Goal: Task Accomplishment & Management: Manage account settings

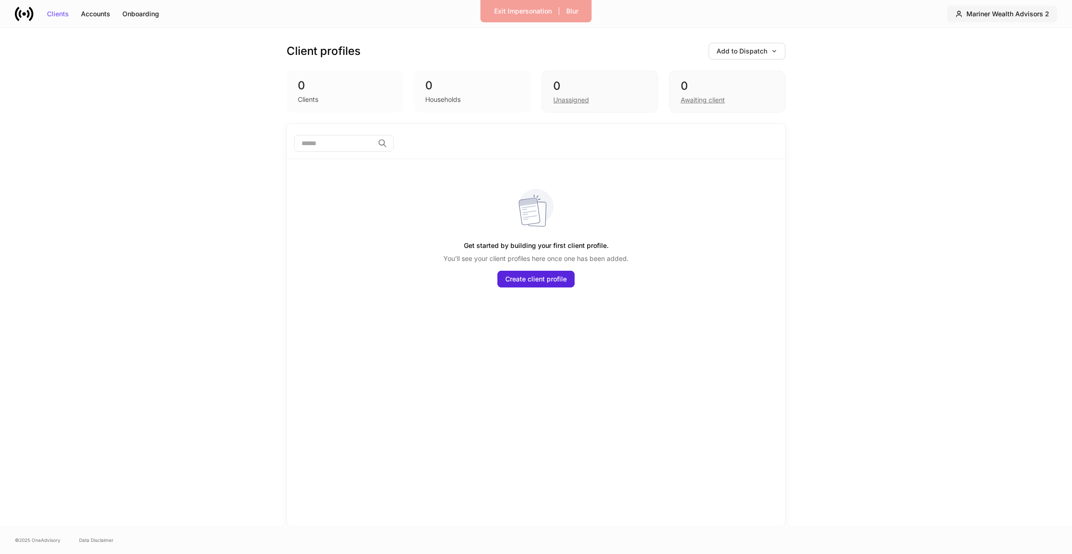
click at [948, 17] on button "Mariner Wealth Advisors 2" at bounding box center [1002, 14] width 110 height 17
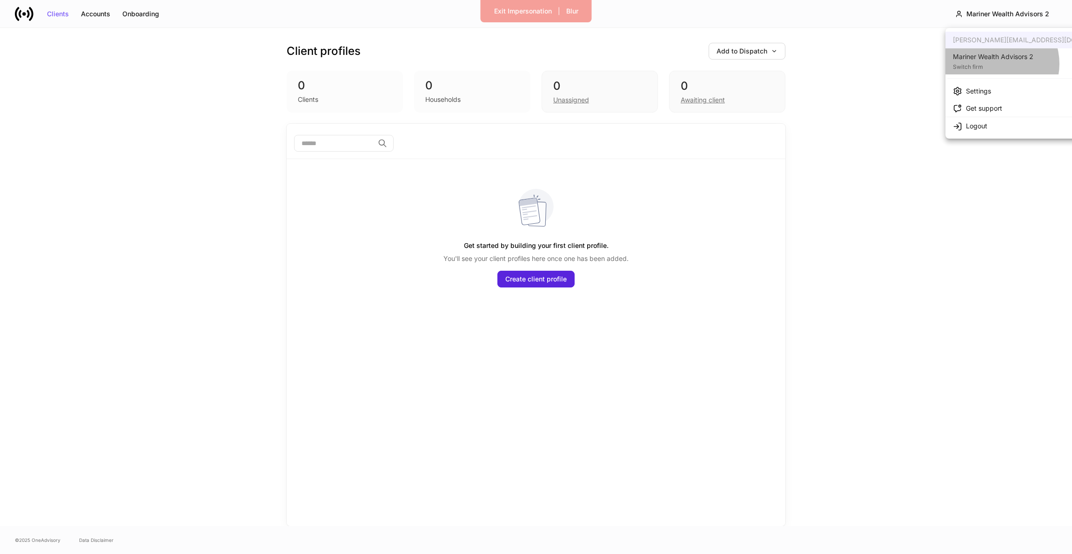
click at [996, 64] on div "Switch firm" at bounding box center [993, 65] width 81 height 9
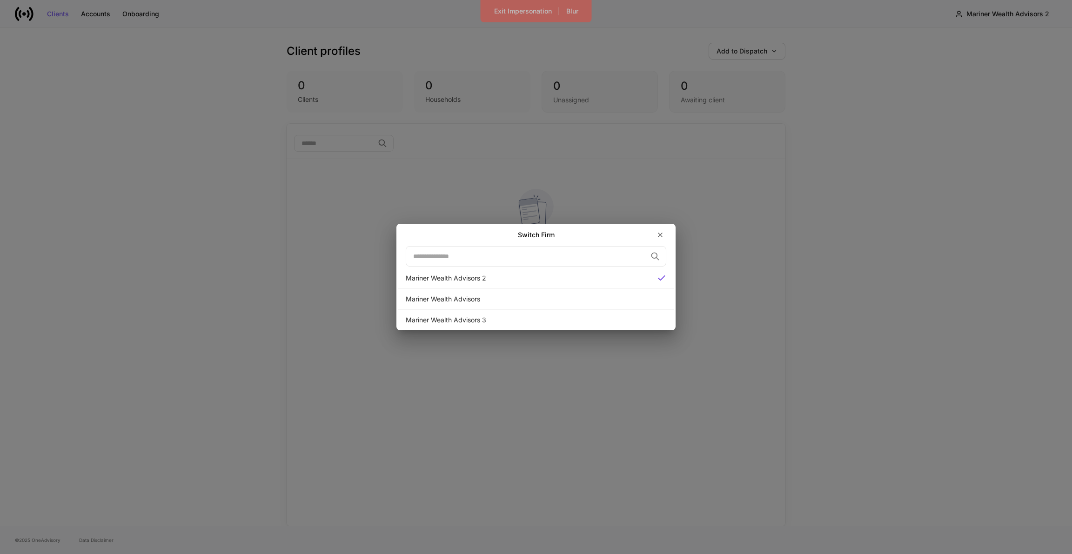
click at [790, 293] on div "Switch Firm ​ Mariner Wealth Advisors 2 Mariner Wealth Advisors Mariner Wealth …" at bounding box center [536, 277] width 1072 height 554
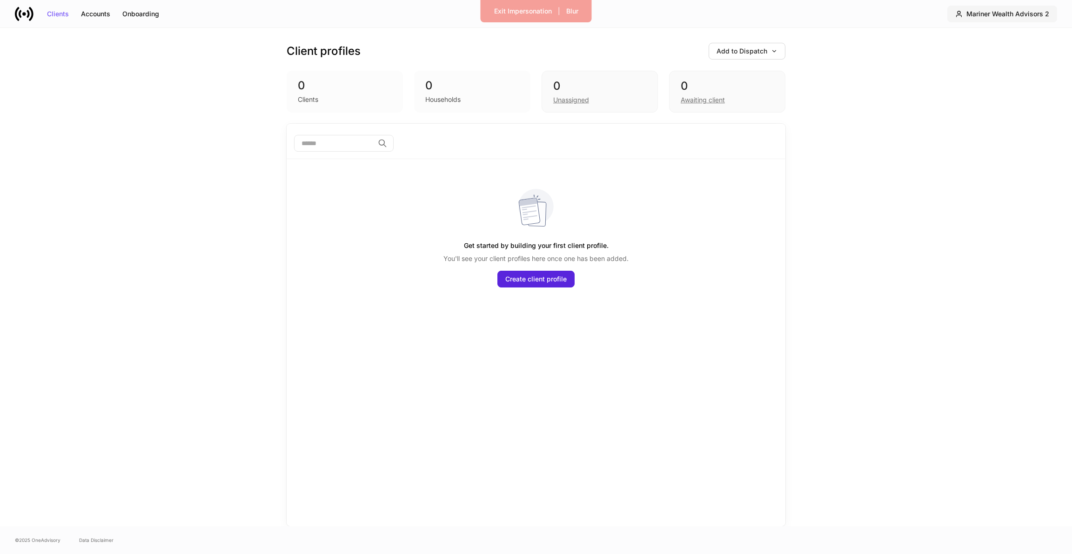
click at [1031, 20] on button "Mariner Wealth Advisors 2" at bounding box center [1002, 14] width 110 height 17
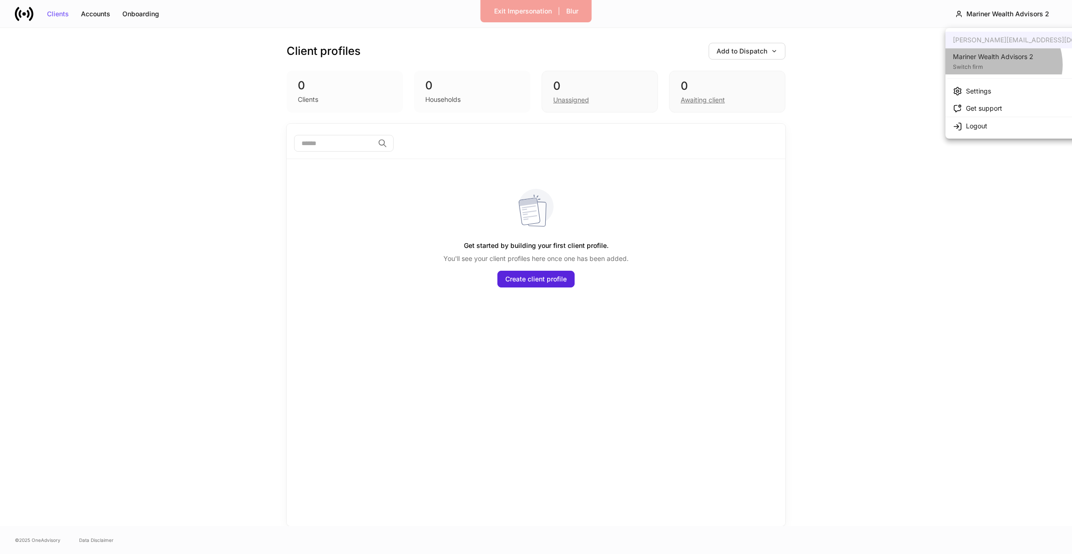
click at [1003, 65] on div "Switch firm" at bounding box center [993, 65] width 81 height 9
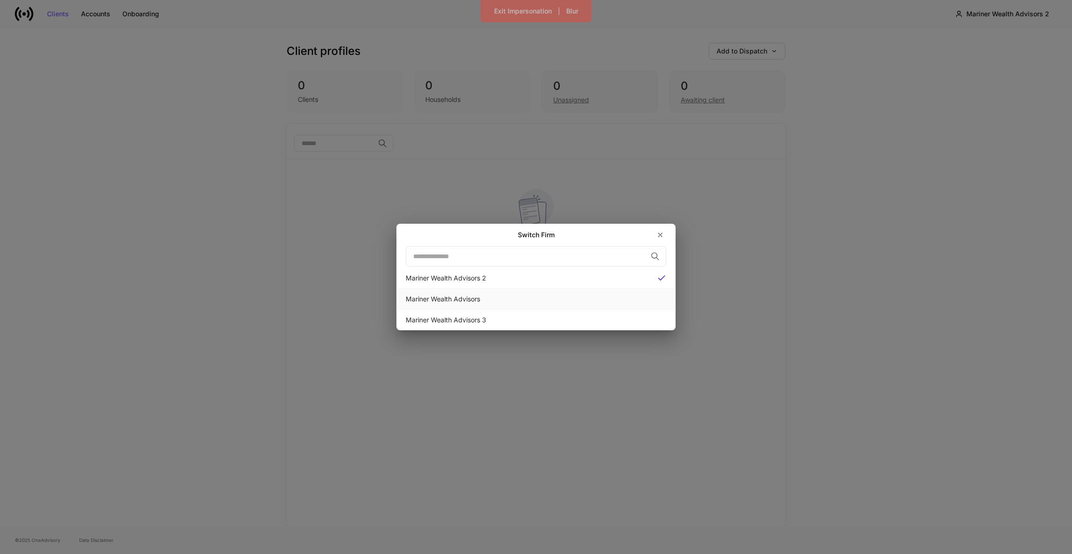
click at [595, 296] on div "Mariner Wealth Advisors" at bounding box center [536, 299] width 261 height 9
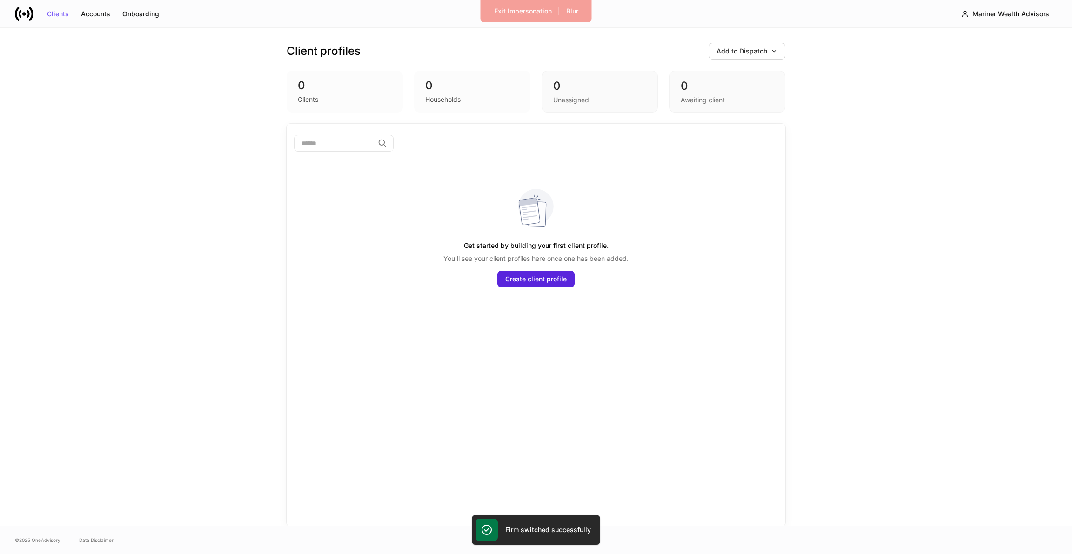
click at [993, 1] on div "Clients Accounts Onboarding Mariner Wealth Advisors" at bounding box center [536, 13] width 1072 height 27
click at [986, 13] on div "Mariner Wealth Advisors" at bounding box center [1011, 14] width 77 height 7
click at [969, 93] on div "Settings" at bounding box center [978, 91] width 25 height 9
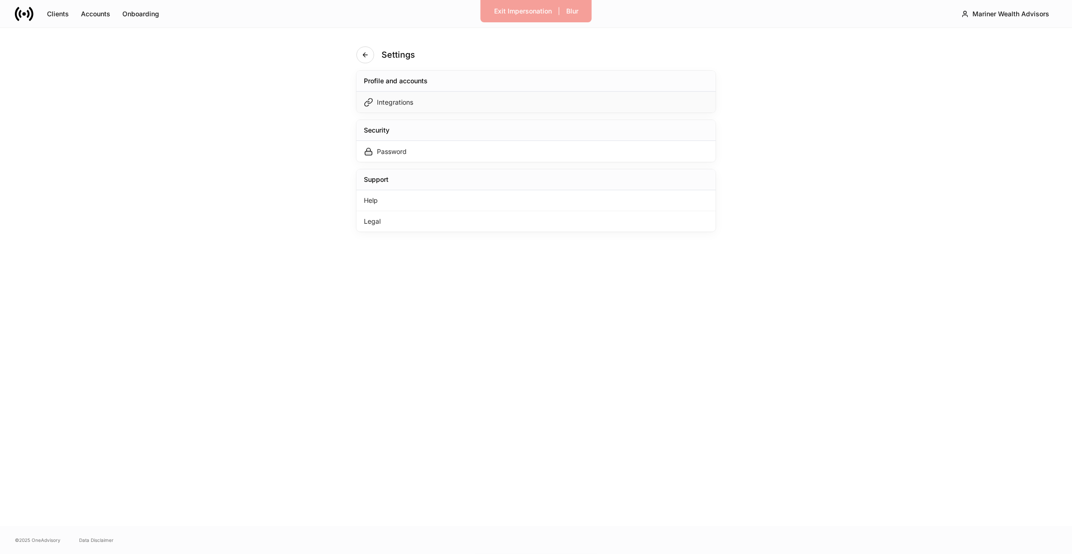
click at [614, 112] on div "Integrations" at bounding box center [535, 102] width 359 height 21
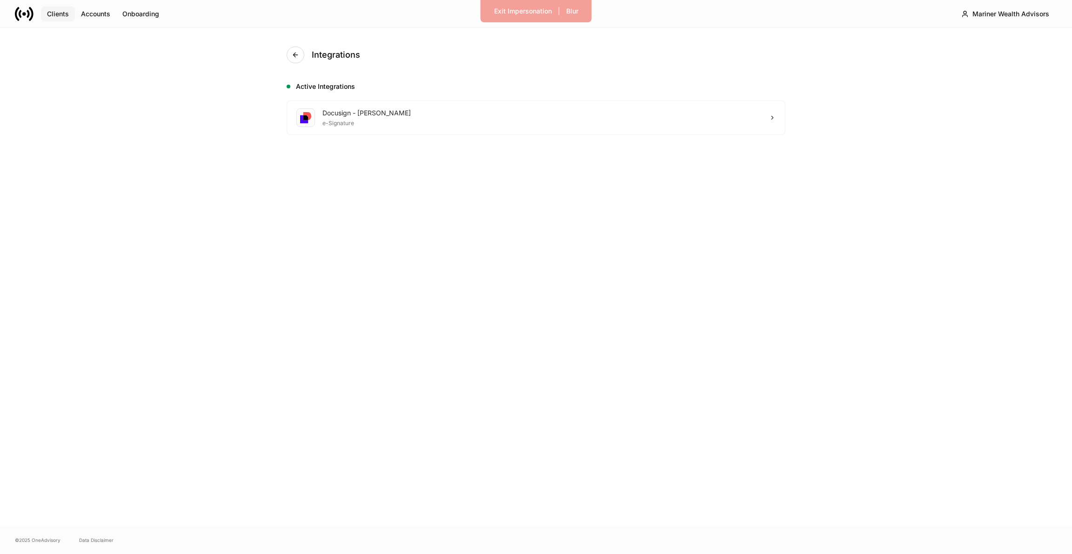
click at [61, 13] on div "Clients" at bounding box center [58, 14] width 22 height 7
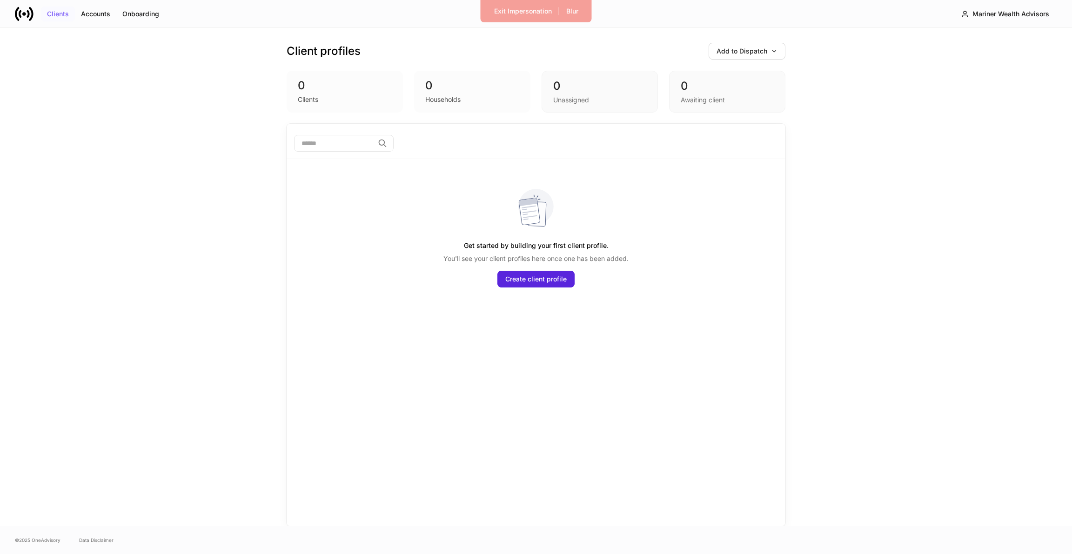
click at [66, 13] on div "Clients" at bounding box center [58, 14] width 22 height 7
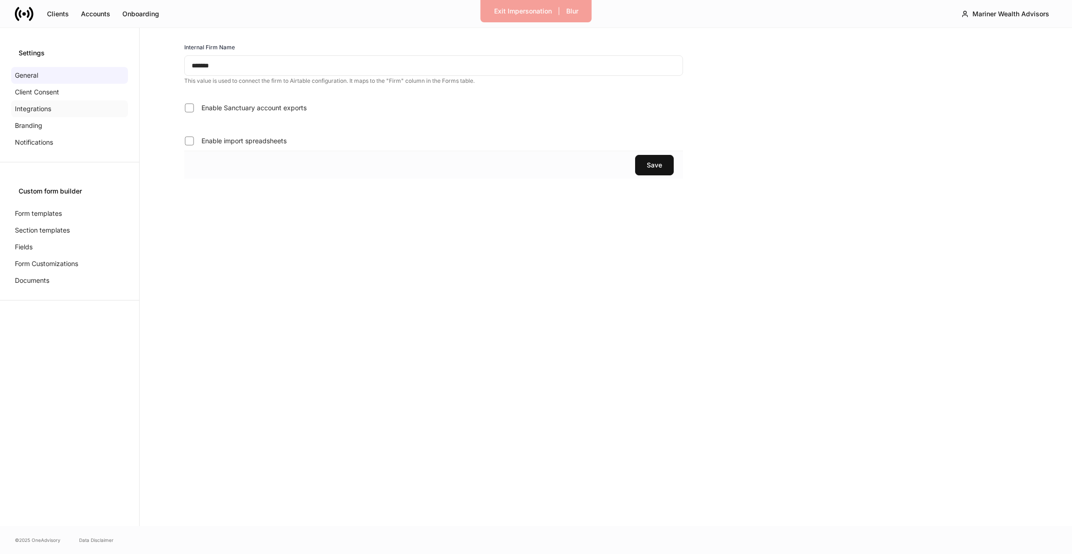
click at [54, 104] on div "Integrations" at bounding box center [69, 109] width 117 height 17
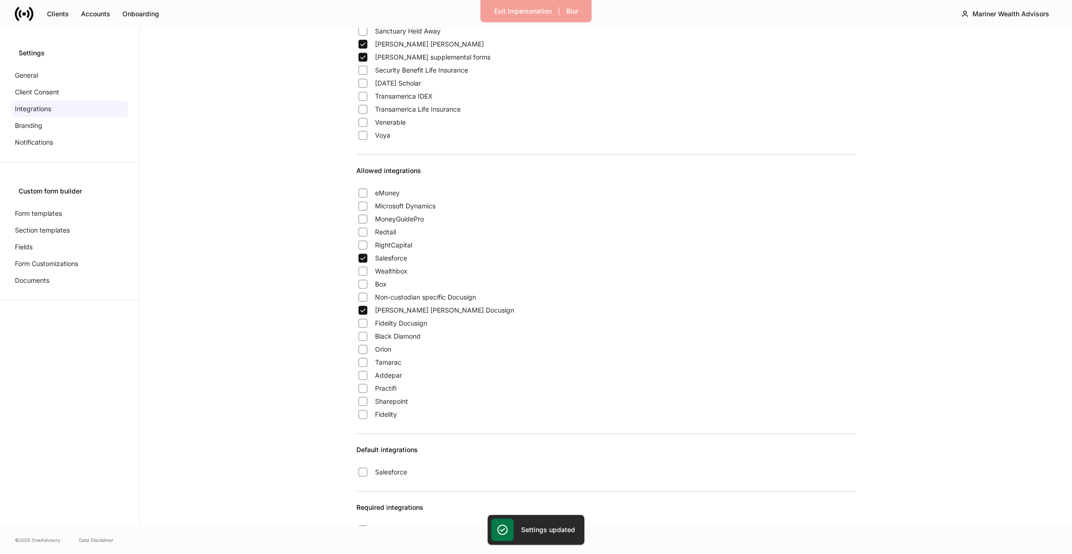
scroll to position [612, 0]
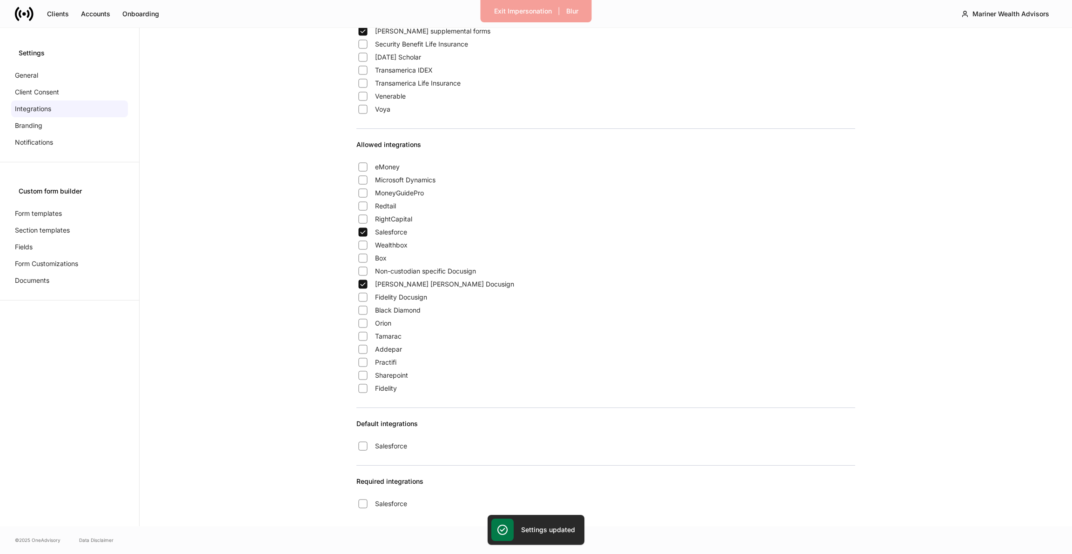
click at [386, 450] on span "Salesforce" at bounding box center [391, 446] width 32 height 9
click at [504, 14] on div "Exit Impersonation" at bounding box center [523, 11] width 58 height 7
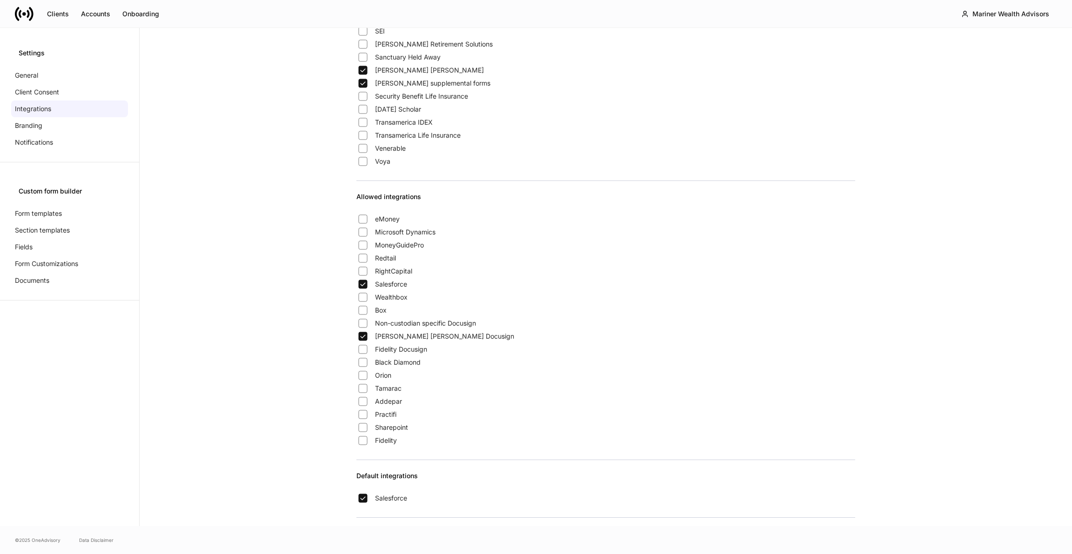
scroll to position [437, 0]
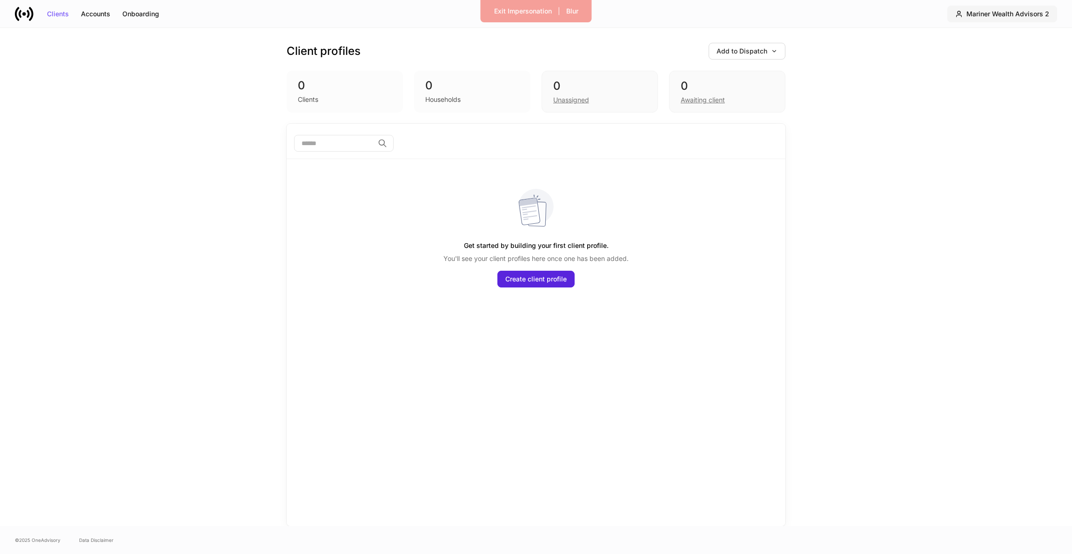
click at [985, 20] on button "Mariner Wealth Advisors 2" at bounding box center [1002, 14] width 110 height 17
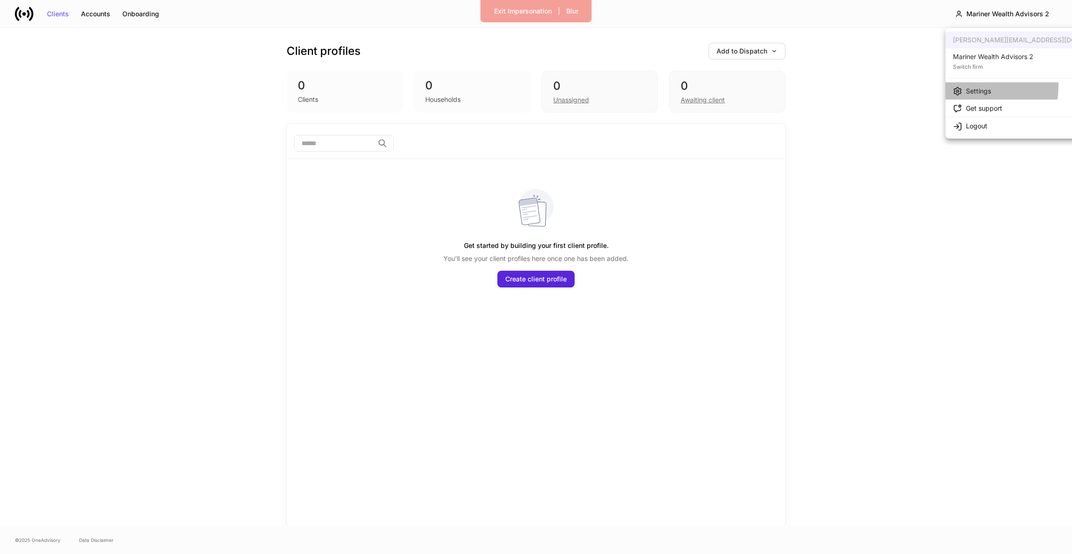
click at [973, 87] on div "Settings" at bounding box center [978, 91] width 25 height 9
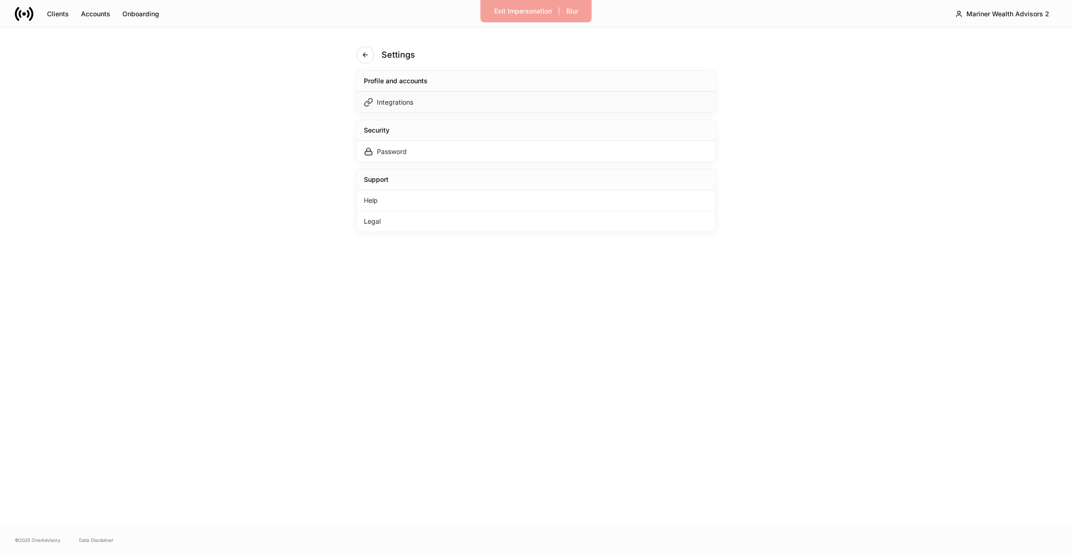
click at [511, 93] on div "Integrations" at bounding box center [535, 102] width 359 height 21
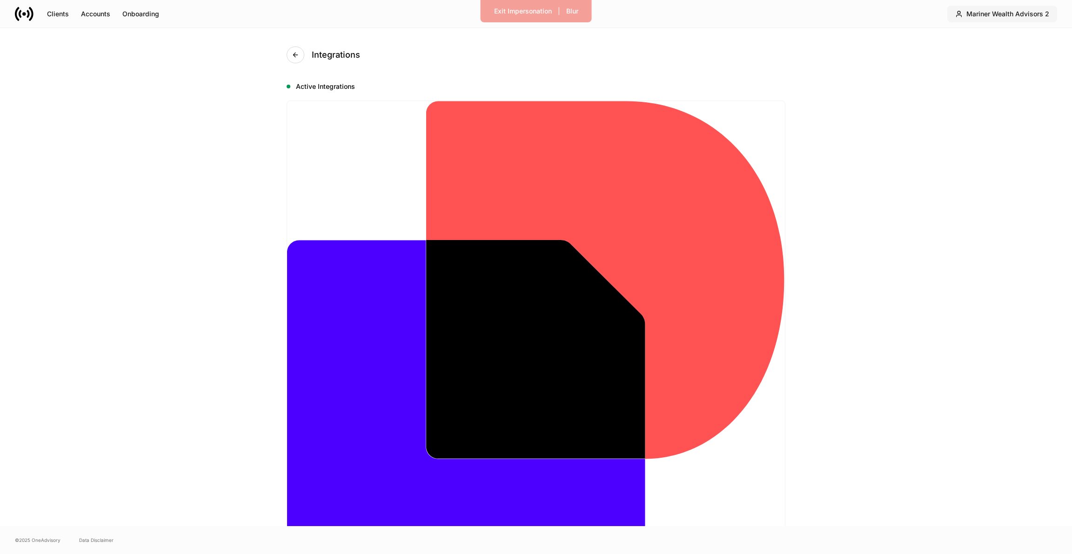
click at [986, 13] on div "Mariner Wealth Advisors 2" at bounding box center [1008, 14] width 83 height 7
click at [996, 60] on div "Mariner Wealth Advisors 2" at bounding box center [993, 56] width 81 height 9
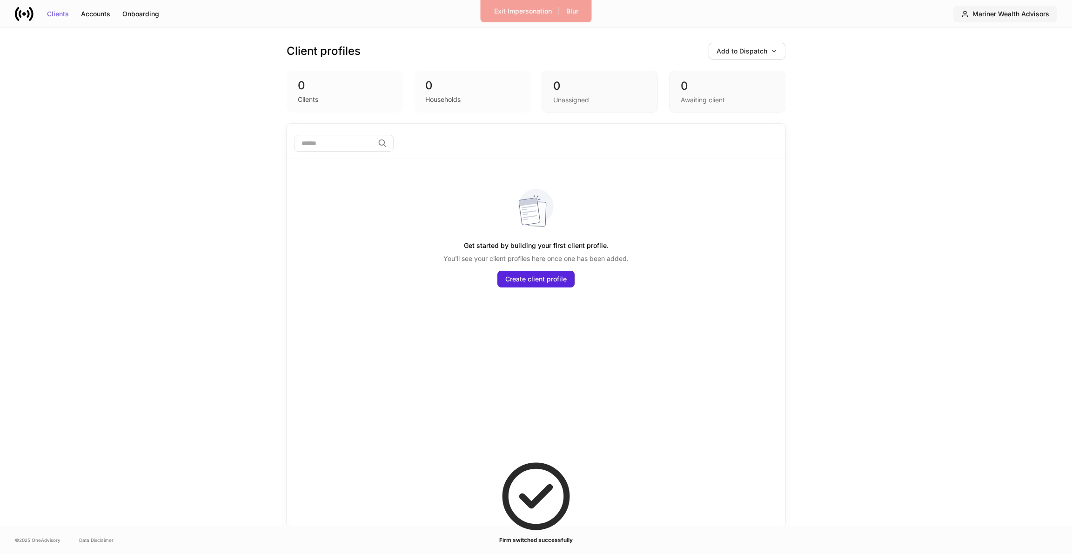
click at [976, 9] on button "Mariner Wealth Advisors" at bounding box center [1006, 14] width 104 height 17
click at [982, 70] on div "Switch firm" at bounding box center [990, 65] width 74 height 9
click at [976, 12] on div "Mariner Wealth Advisors" at bounding box center [1011, 14] width 77 height 7
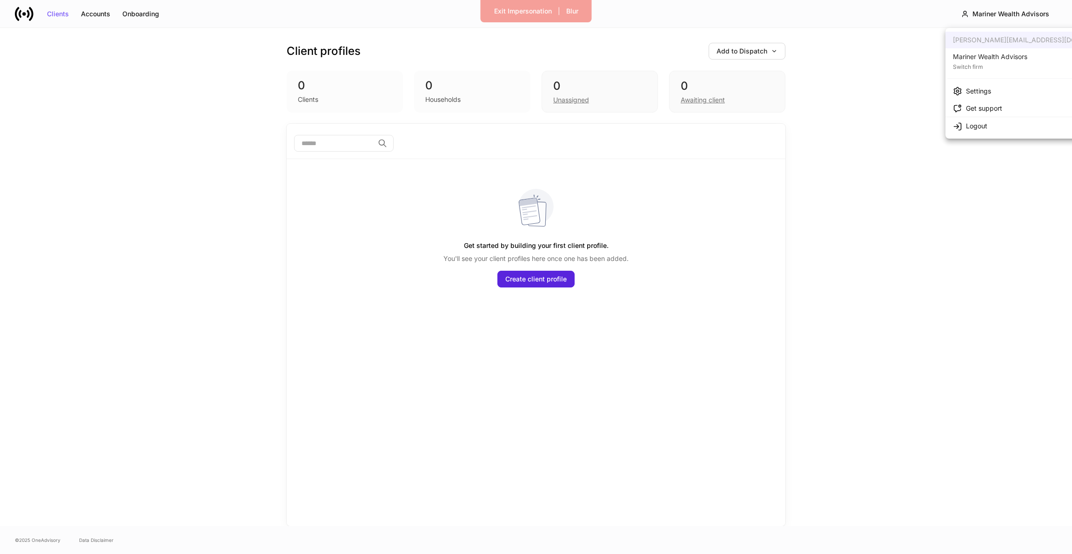
click at [967, 94] on div "Settings" at bounding box center [978, 91] width 25 height 9
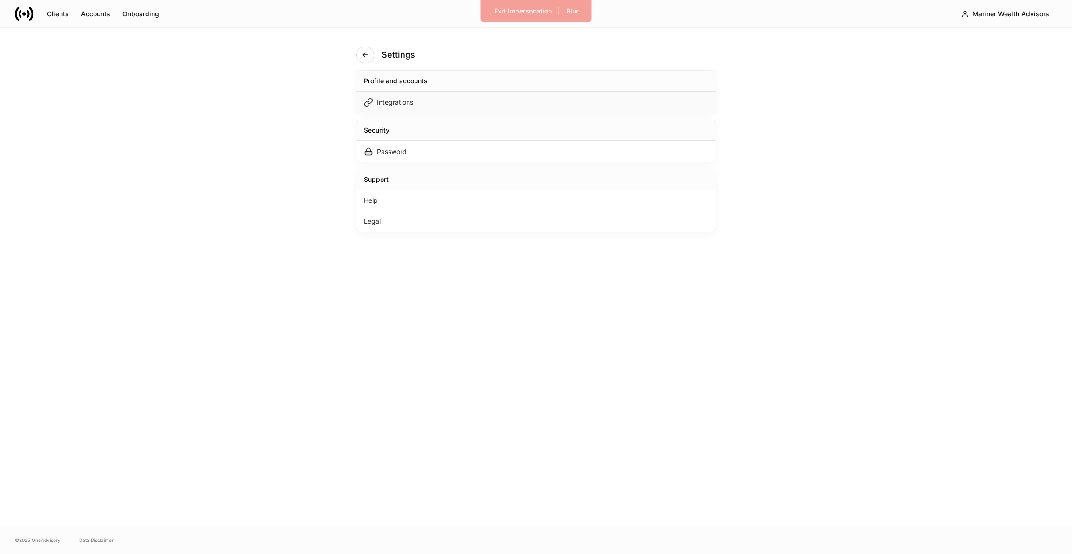
click at [474, 108] on div "Integrations" at bounding box center [535, 102] width 359 height 21
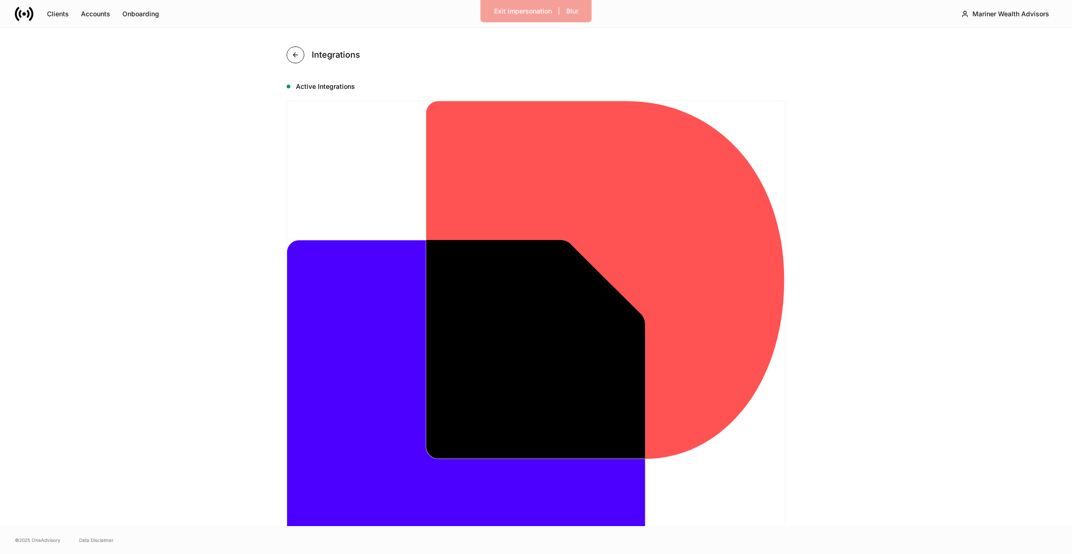
click at [296, 51] on button "button" at bounding box center [296, 55] width 18 height 17
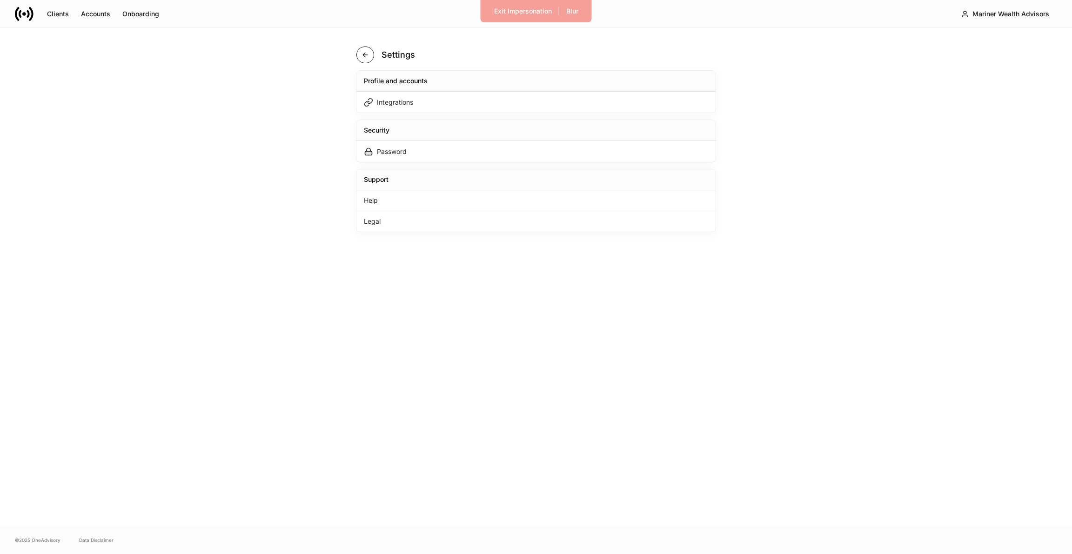
click at [371, 55] on button "button" at bounding box center [365, 55] width 18 height 17
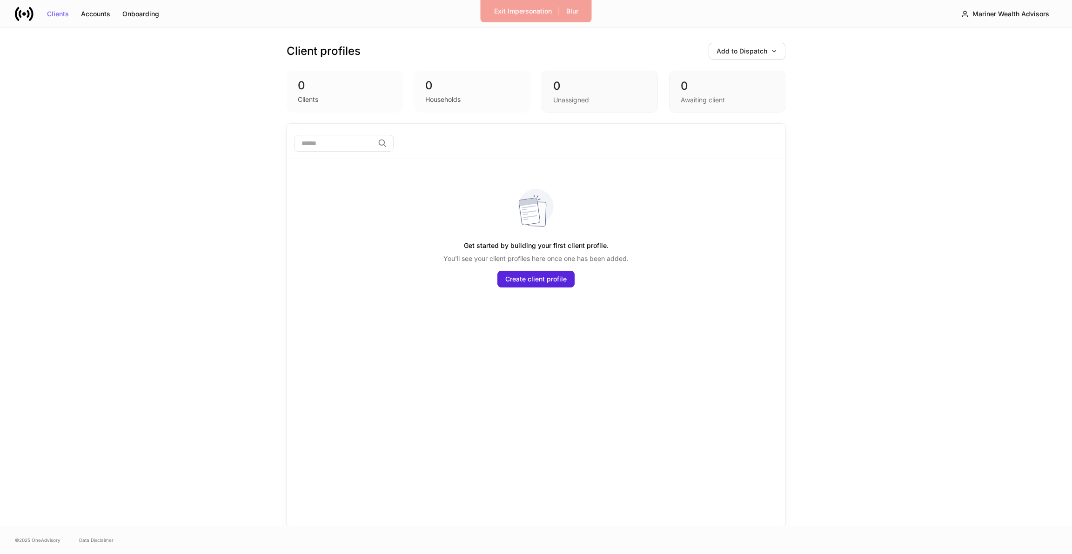
click at [1003, 25] on div "Clients Accounts Onboarding Mariner Wealth Advisors" at bounding box center [536, 13] width 1072 height 27
click at [995, 9] on button "Mariner Wealth Advisors" at bounding box center [1006, 14] width 104 height 17
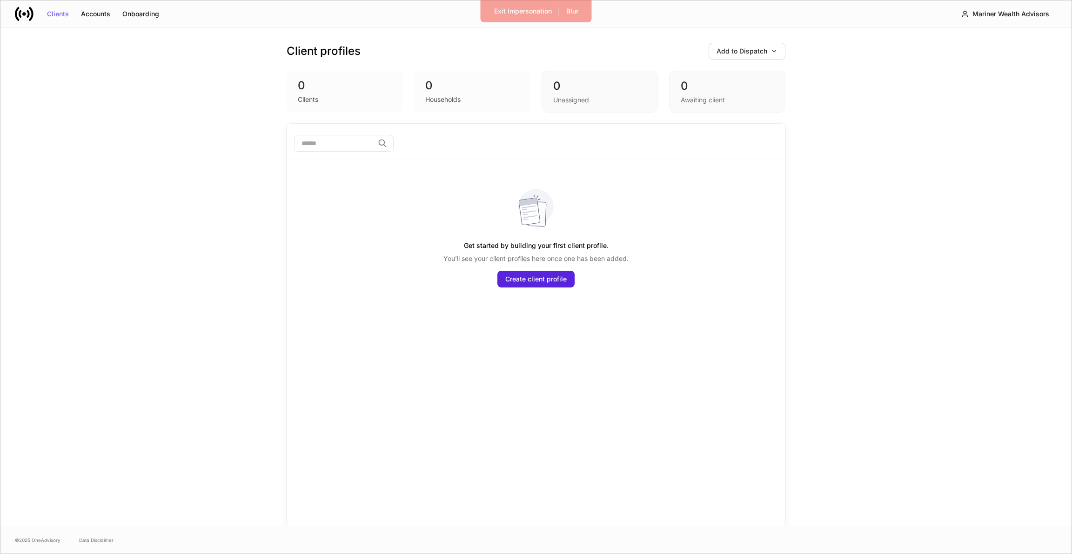
click at [946, 81] on div "Client profiles Add to Dispatch 0 Clients 0 Households 0 Unassigned 0 Awaiting …" at bounding box center [536, 277] width 1072 height 498
click at [981, 11] on div "Mariner Wealth Advisors 2" at bounding box center [1008, 14] width 83 height 7
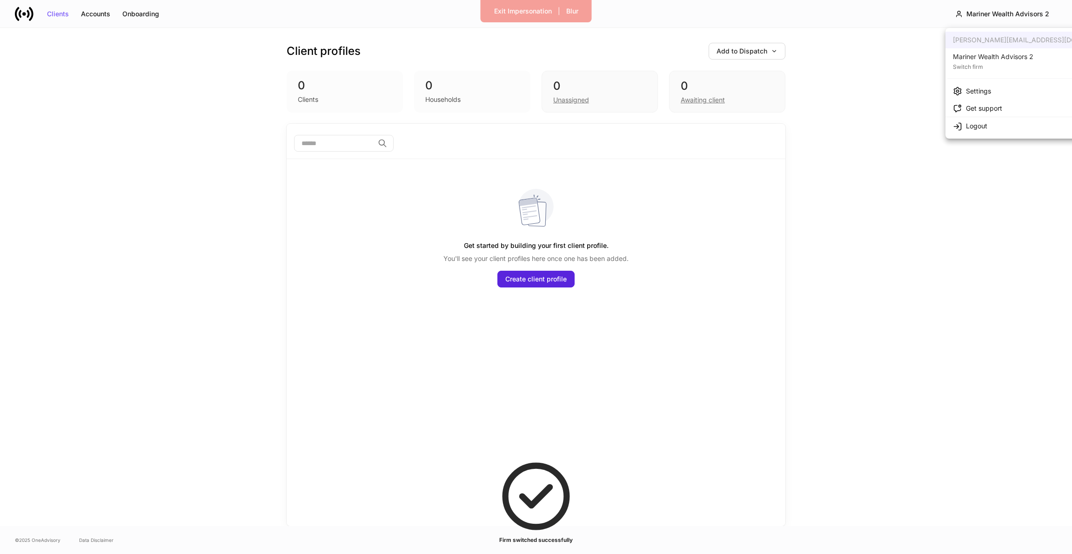
click at [1030, 91] on li "Settings" at bounding box center [1036, 90] width 181 height 17
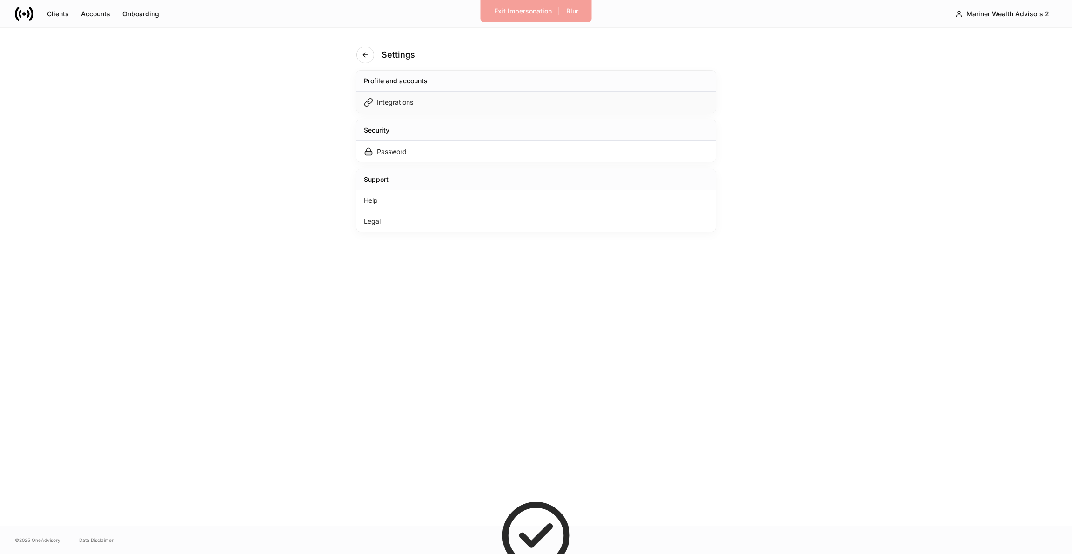
click at [526, 102] on div "Integrations" at bounding box center [535, 102] width 359 height 21
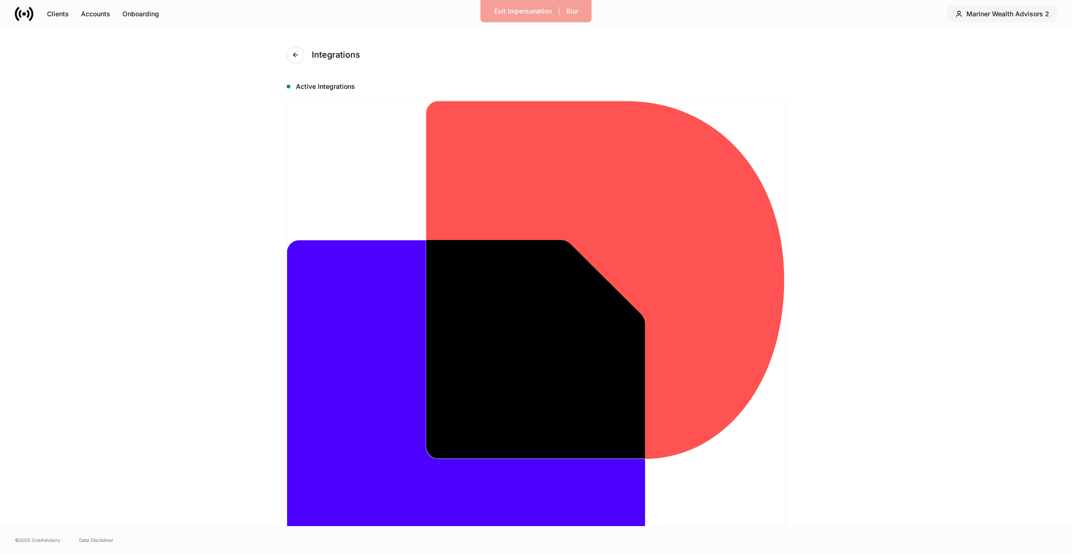
click at [1046, 12] on div "Mariner Wealth Advisors 2" at bounding box center [1008, 14] width 83 height 7
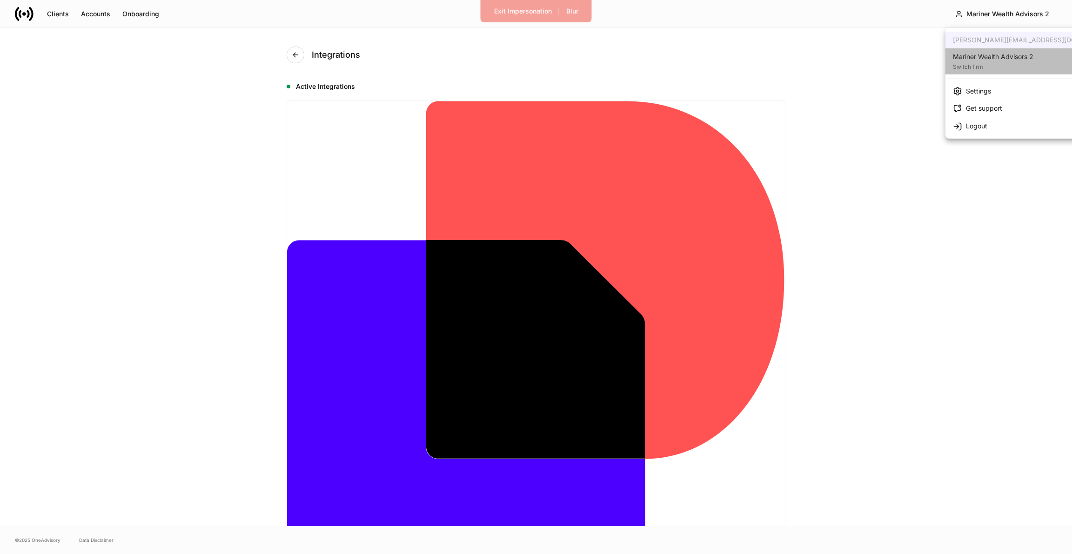
click at [1019, 68] on div "Switch firm" at bounding box center [993, 65] width 81 height 9
